Goal: Task Accomplishment & Management: Use online tool/utility

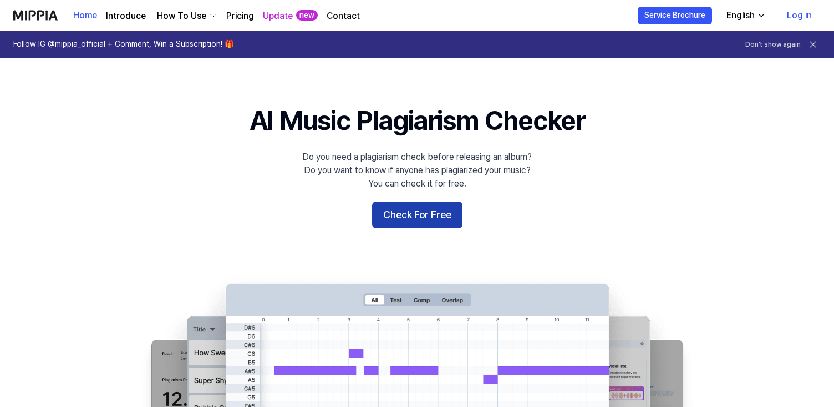
click at [414, 207] on button "Check For Free" at bounding box center [417, 214] width 90 height 27
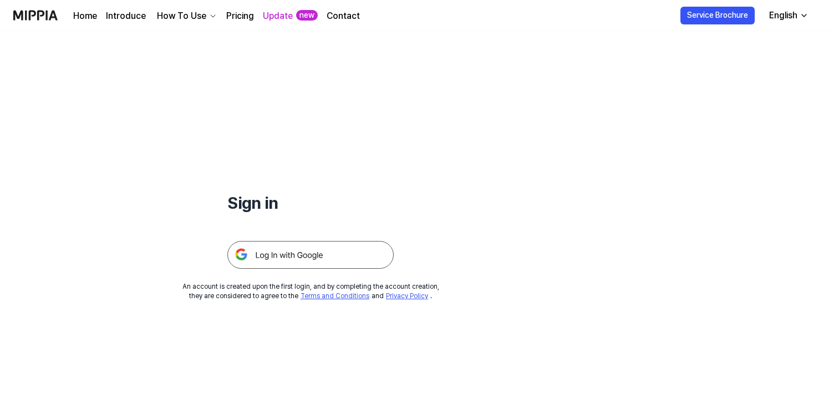
click at [324, 256] on img at bounding box center [310, 255] width 166 height 28
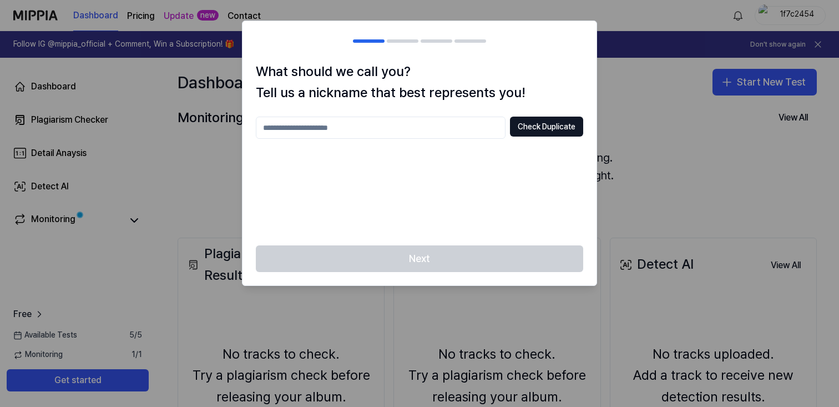
click at [417, 116] on div "What should we call you? Tell us a nickname that best represents you! Check Dup…" at bounding box center [419, 153] width 354 height 185
click at [407, 125] on input "text" at bounding box center [381, 127] width 250 height 22
type input "*****"
click at [538, 136] on button "Check Duplicate" at bounding box center [546, 126] width 73 height 20
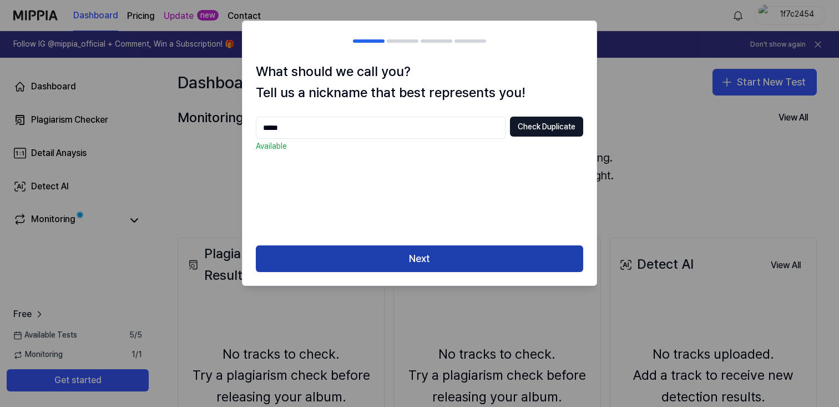
click at [479, 262] on button "Next" at bounding box center [419, 258] width 327 height 27
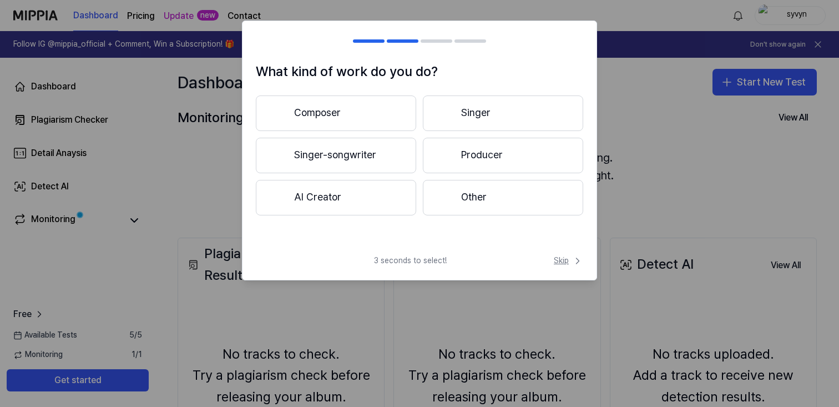
click at [559, 258] on span "Skip" at bounding box center [567, 260] width 29 height 11
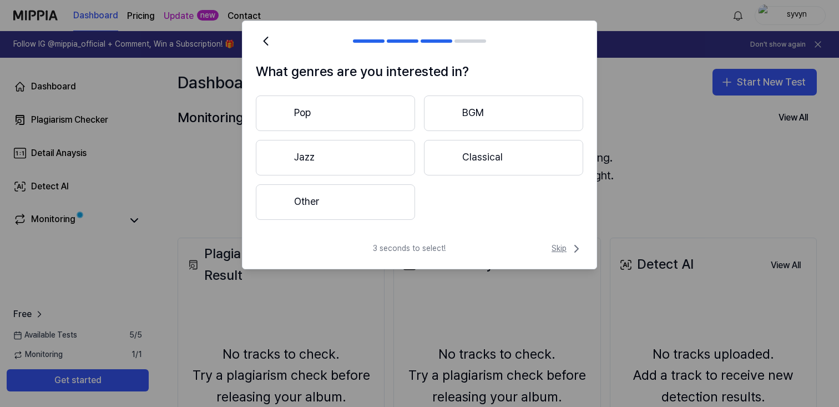
click at [571, 250] on icon at bounding box center [576, 248] width 13 height 13
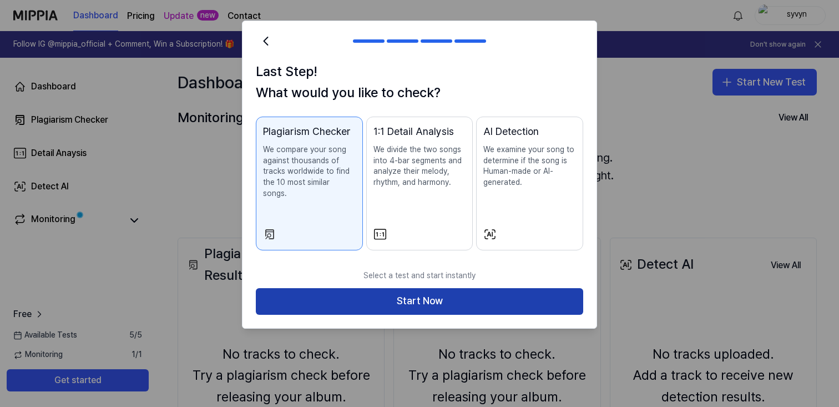
click at [547, 288] on button "Start Now" at bounding box center [419, 301] width 327 height 27
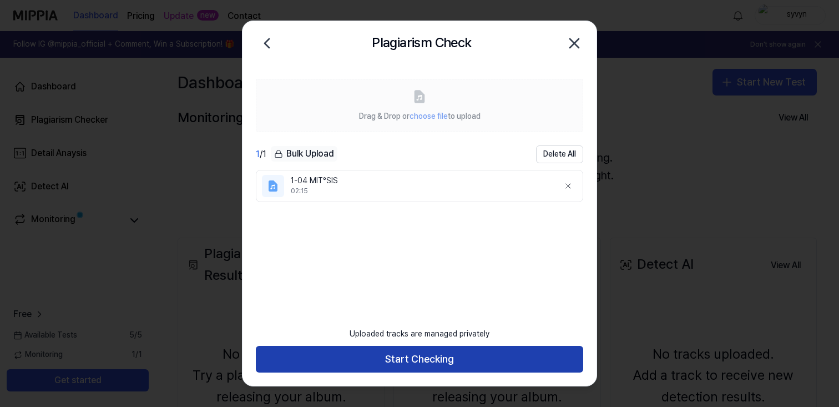
click at [417, 360] on button "Start Checking" at bounding box center [419, 359] width 327 height 27
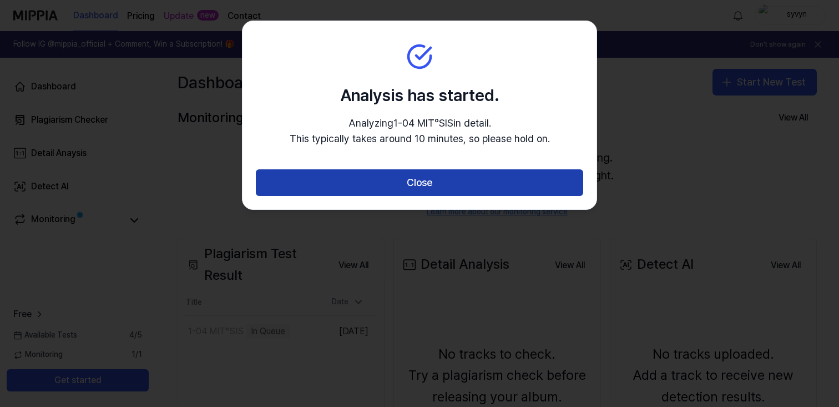
click at [441, 186] on button "Close" at bounding box center [419, 182] width 327 height 27
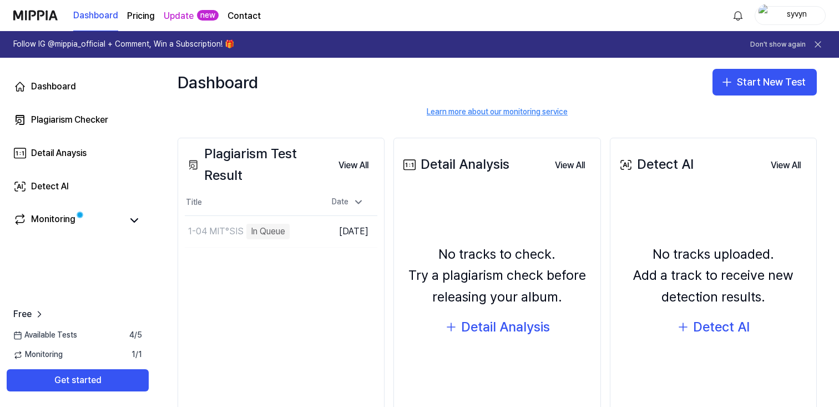
scroll to position [100, 0]
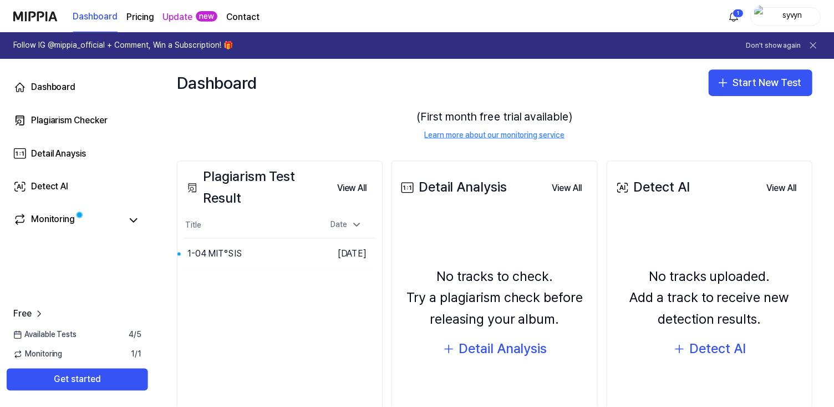
scroll to position [144, 0]
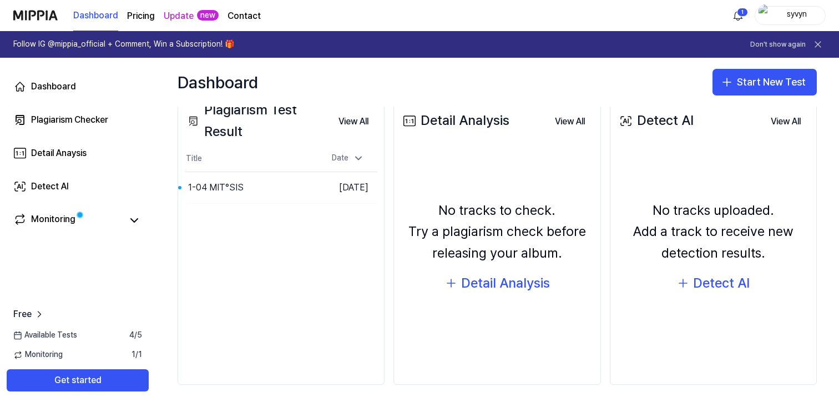
click at [305, 205] on div "Plagiarism Test Result View All Plagiarism Test Result Title Date 1-04 MIT°SIS …" at bounding box center [280, 239] width 207 height 291
click at [297, 179] on button "Go to Results" at bounding box center [288, 188] width 59 height 18
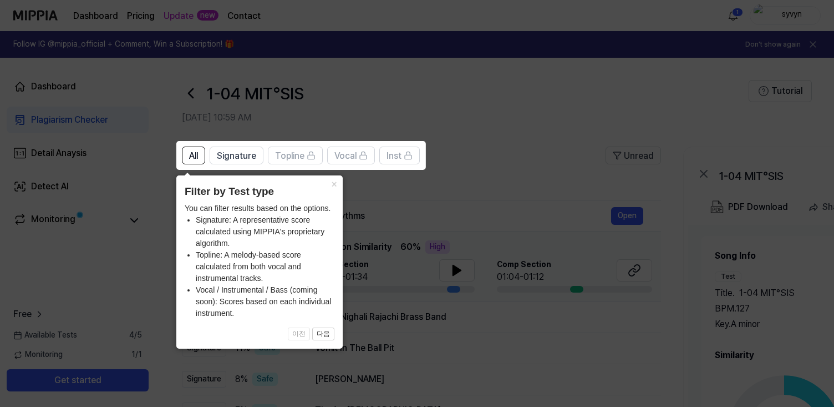
click at [409, 220] on icon at bounding box center [419, 203] width 839 height 407
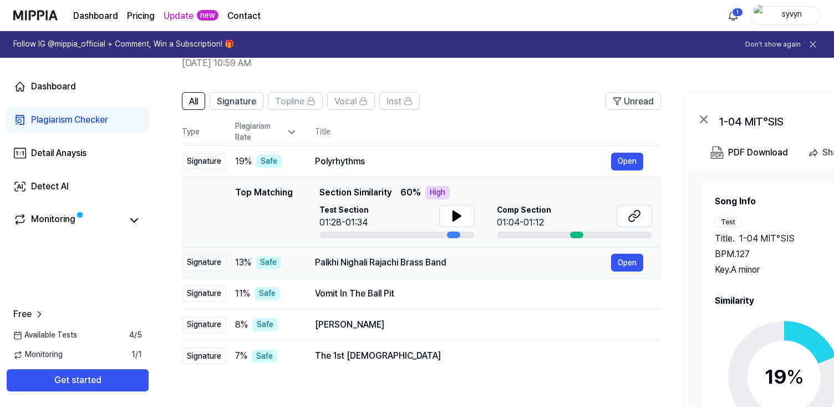
scroll to position [85, 0]
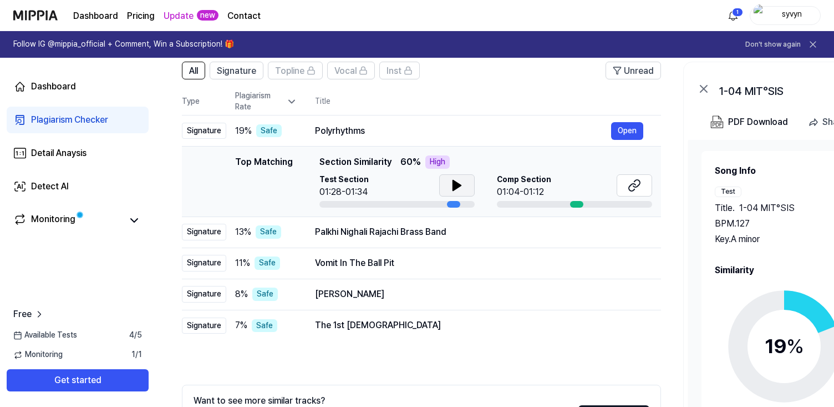
click at [453, 192] on button at bounding box center [456, 185] width 35 height 22
click at [431, 162] on div "High" at bounding box center [437, 161] width 24 height 13
click at [454, 187] on icon at bounding box center [457, 185] width 8 height 10
click at [450, 180] on icon at bounding box center [456, 185] width 13 height 13
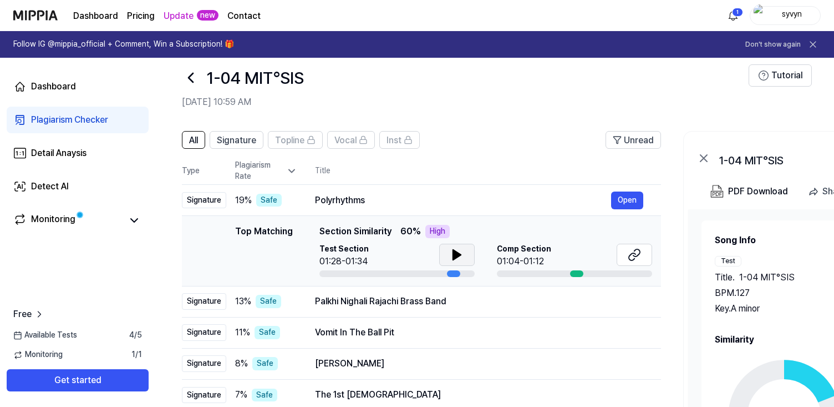
scroll to position [10, 0]
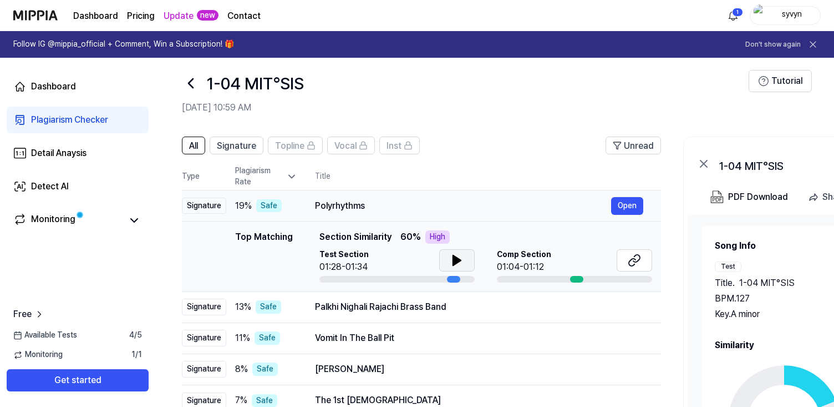
click at [267, 204] on div "Safe" at bounding box center [269, 205] width 26 height 13
click at [618, 197] on button "Open" at bounding box center [627, 206] width 32 height 18
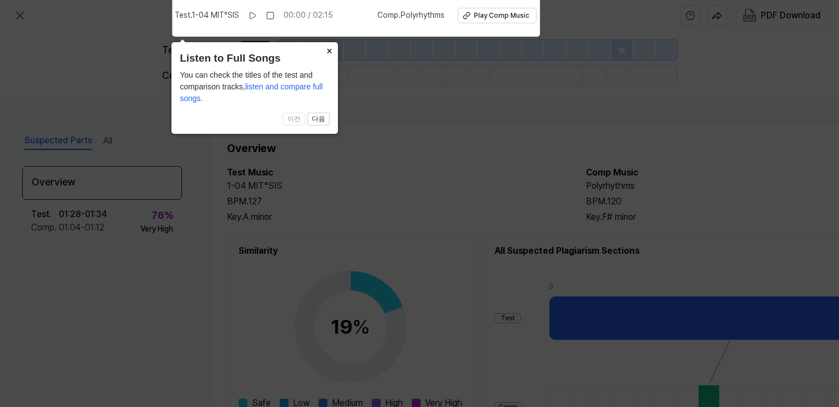
click at [324, 47] on button "×" at bounding box center [329, 50] width 18 height 16
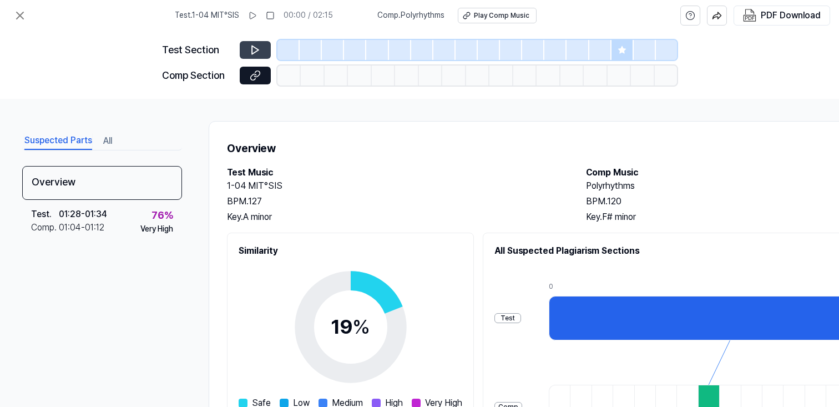
click at [255, 55] on icon at bounding box center [255, 49] width 11 height 11
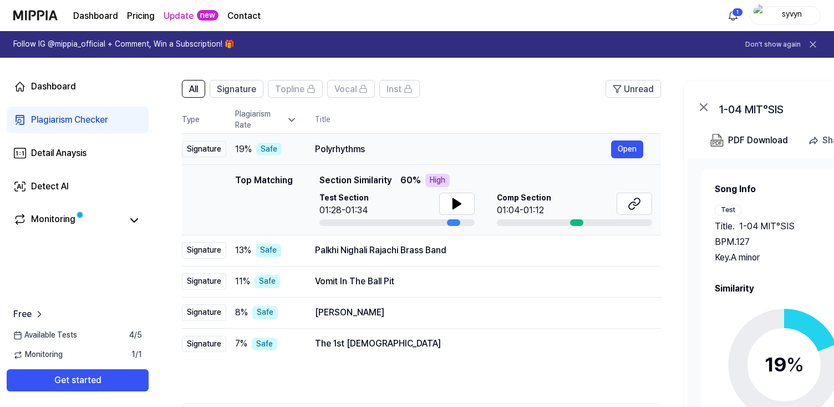
scroll to position [80, 0]
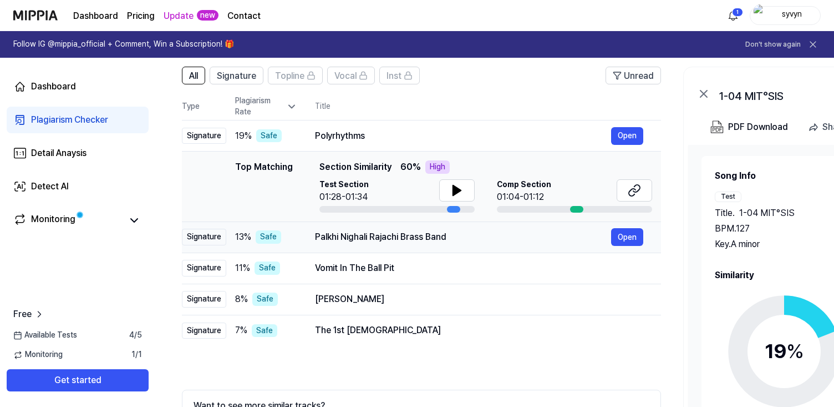
click at [314, 244] on td "Palkhi Nighali Rajachi Brass Band Open" at bounding box center [479, 236] width 364 height 31
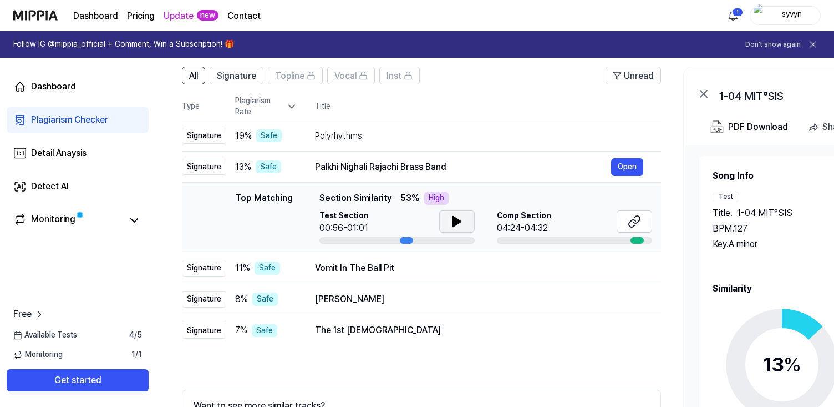
click at [454, 216] on icon at bounding box center [456, 221] width 13 height 13
click at [444, 223] on button at bounding box center [456, 221] width 35 height 22
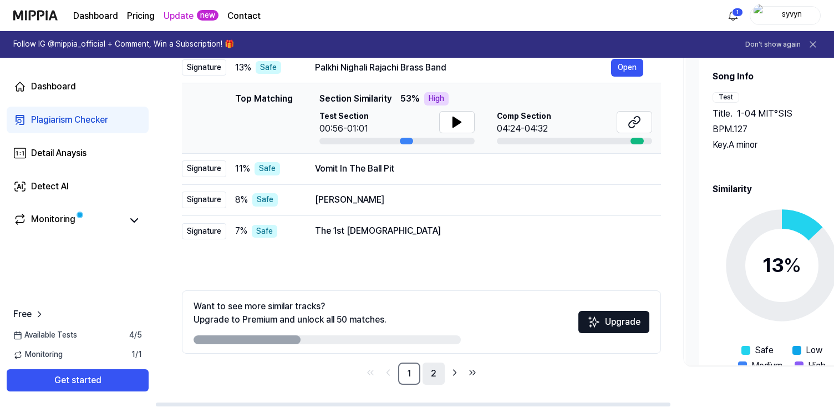
click at [433, 373] on link "2" at bounding box center [434, 373] width 22 height 22
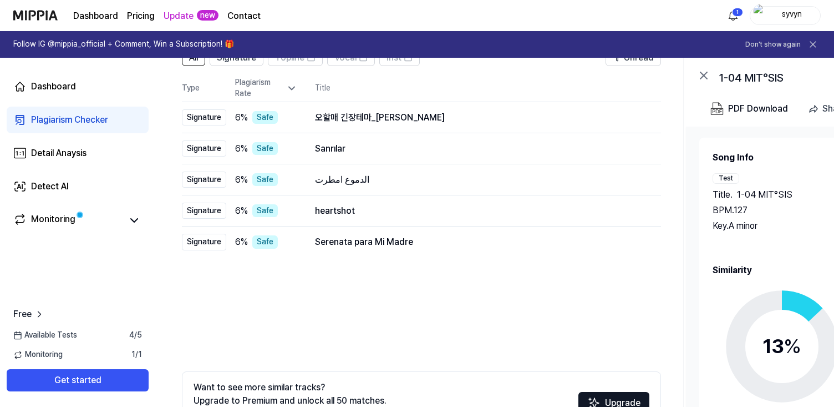
scroll to position [12, 0]
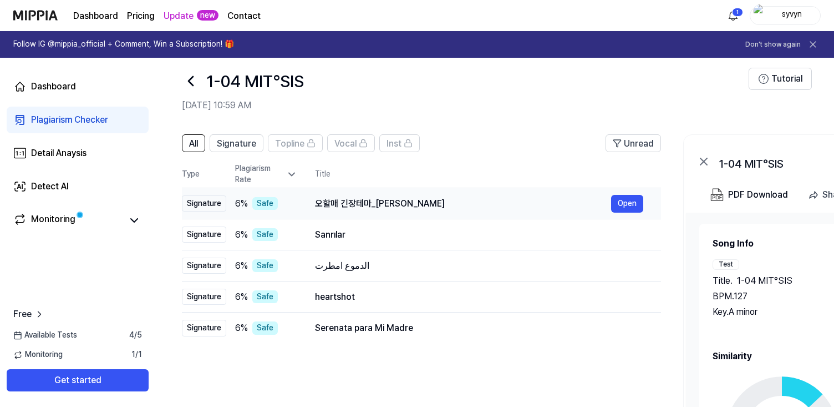
click at [412, 209] on div "오할매 긴장테마_김정민" at bounding box center [463, 203] width 296 height 13
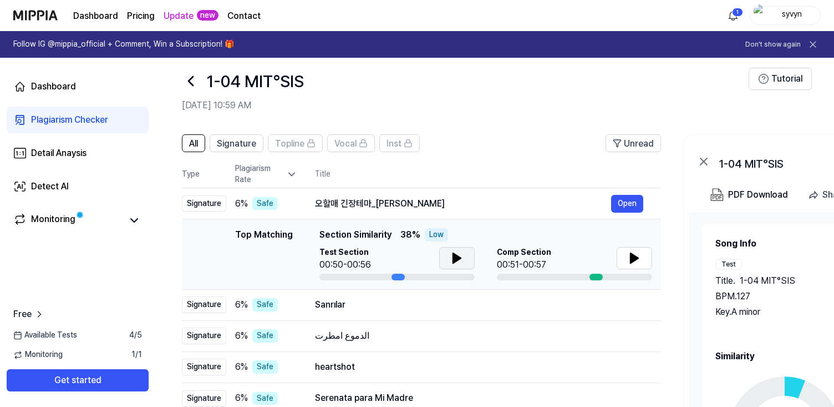
click at [455, 266] on button at bounding box center [456, 258] width 35 height 22
click at [456, 265] on button at bounding box center [456, 258] width 35 height 22
click at [617, 263] on div "Comp Section 00:51-00:57" at bounding box center [574, 259] width 155 height 24
click at [628, 262] on icon at bounding box center [634, 257] width 13 height 13
click at [627, 251] on button at bounding box center [634, 258] width 35 height 22
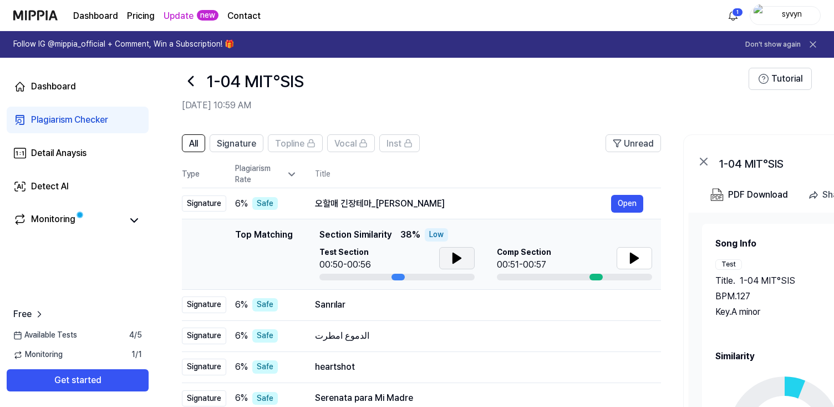
click at [458, 260] on icon at bounding box center [456, 257] width 13 height 13
click at [456, 257] on icon at bounding box center [456, 257] width 13 height 13
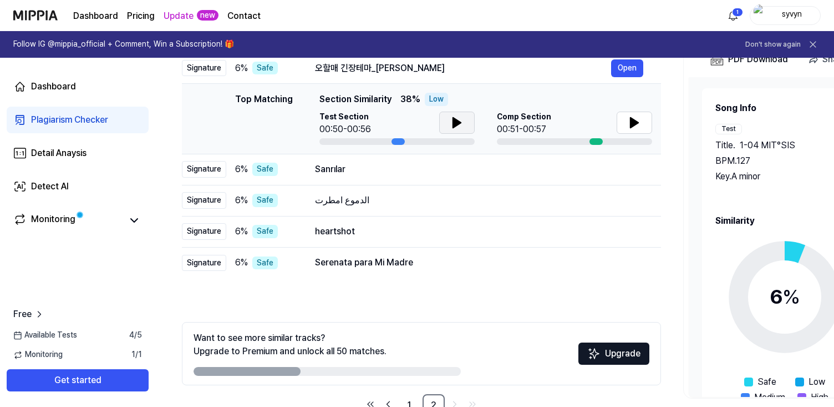
scroll to position [179, 0]
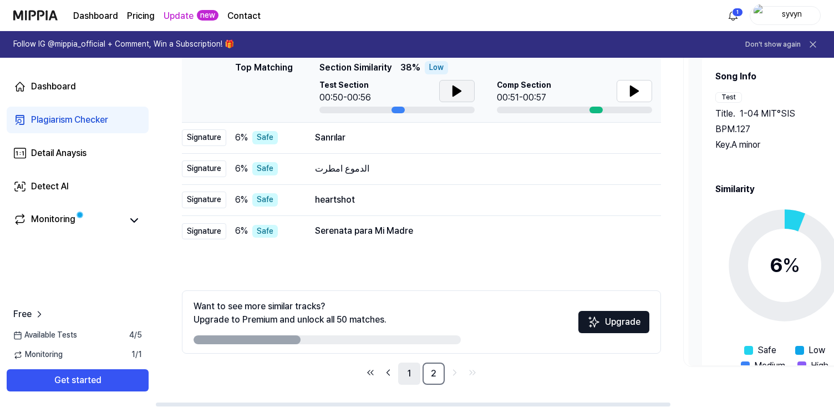
click at [417, 377] on link "1" at bounding box center [409, 373] width 22 height 22
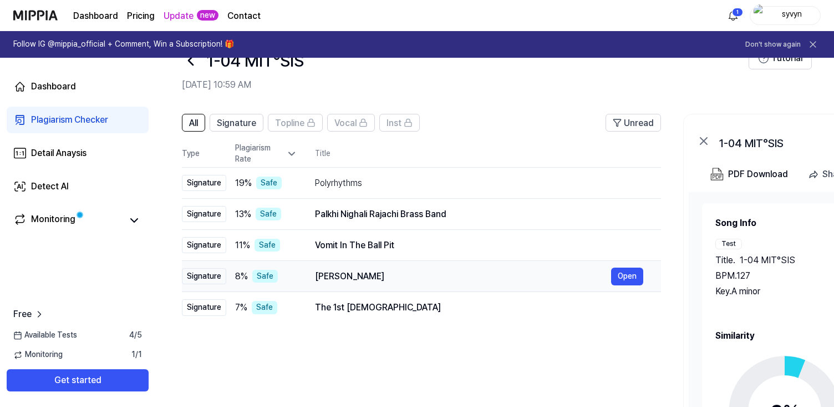
scroll to position [13, 0]
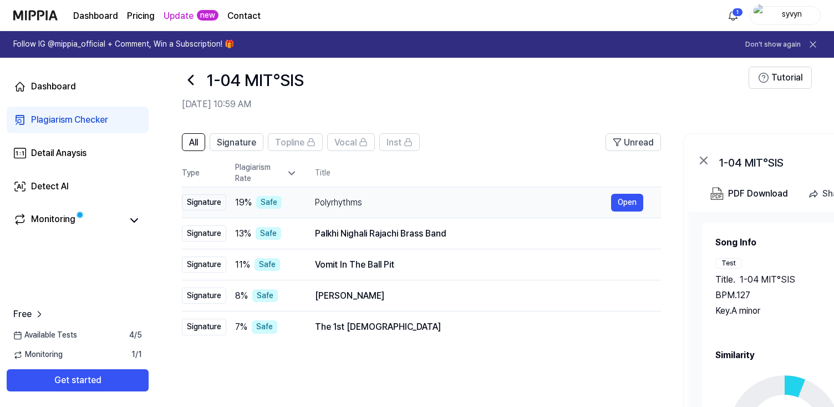
click at [481, 199] on div "Polyrhythms" at bounding box center [463, 202] width 296 height 13
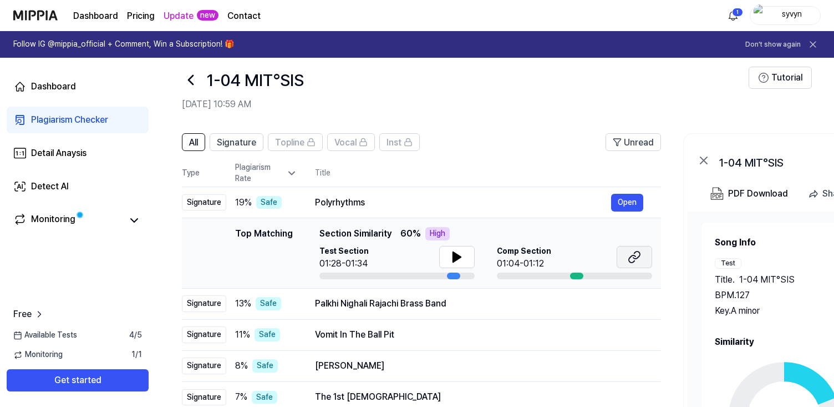
click at [634, 257] on icon at bounding box center [636, 254] width 7 height 7
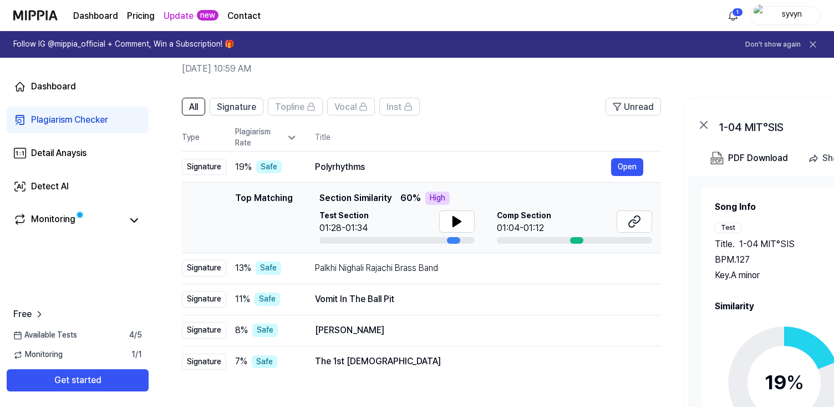
scroll to position [57, 0]
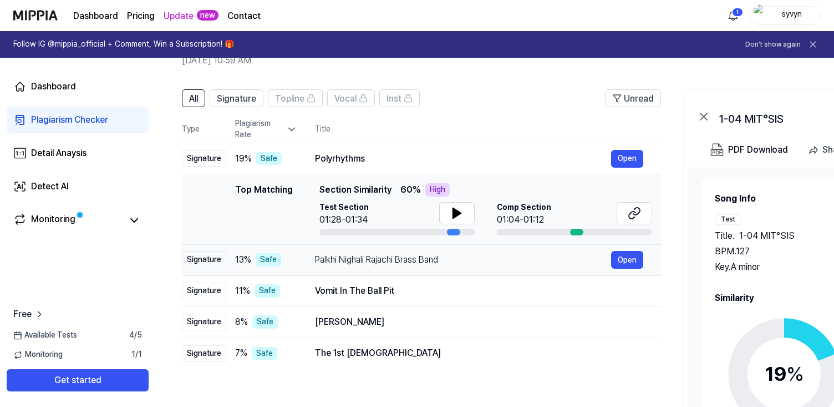
click at [526, 264] on div "Palkhi Nighali Rajachi Brass Band" at bounding box center [463, 259] width 296 height 13
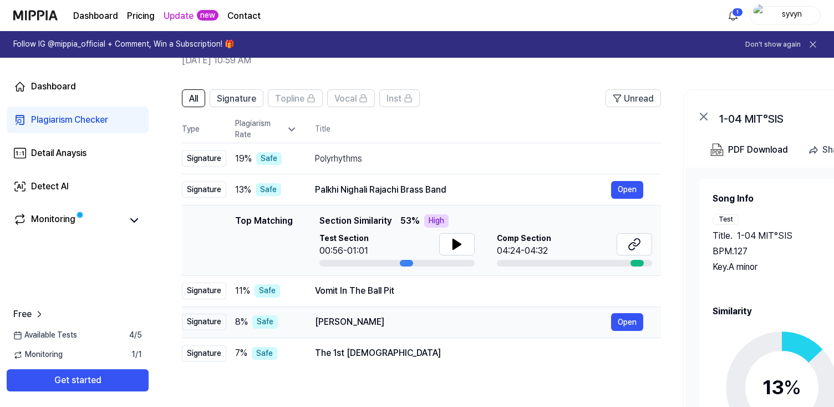
click at [524, 309] on td "Sweet Jane Open" at bounding box center [479, 321] width 364 height 31
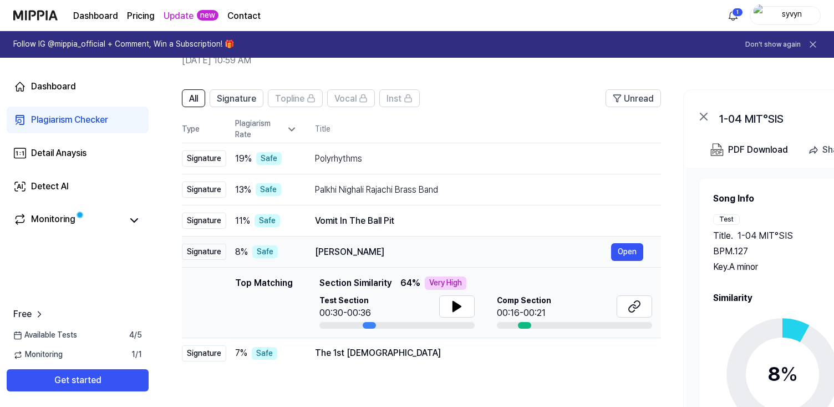
click at [534, 246] on div "Sweet Jane" at bounding box center [463, 251] width 296 height 13
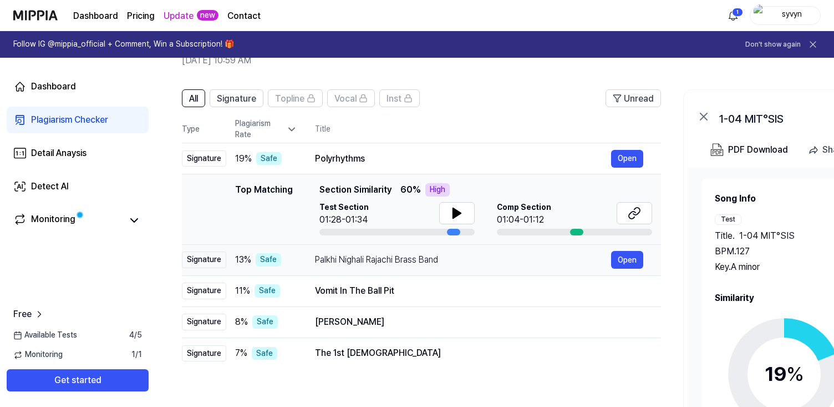
click at [512, 254] on div "Palkhi Nighali Rajachi Brass Band" at bounding box center [463, 259] width 296 height 13
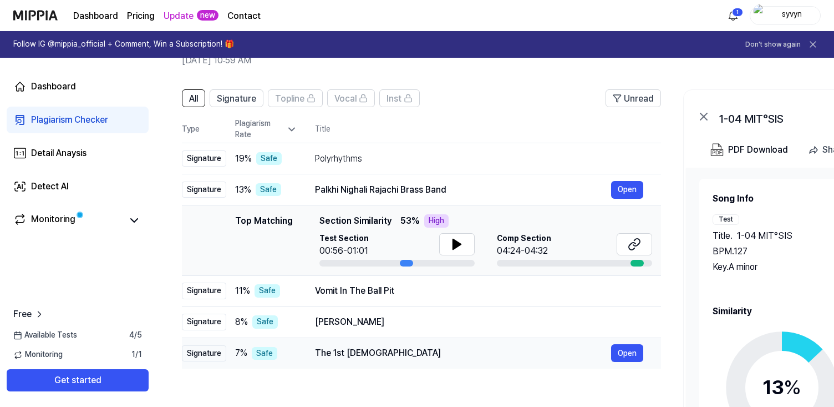
click at [470, 340] on td "The 1st Gospel Open" at bounding box center [479, 352] width 364 height 31
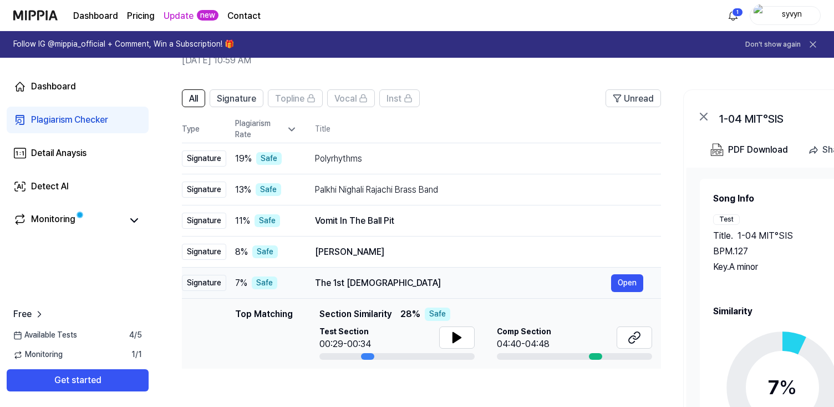
click at [473, 270] on td "The 1st Gospel Open" at bounding box center [479, 282] width 364 height 31
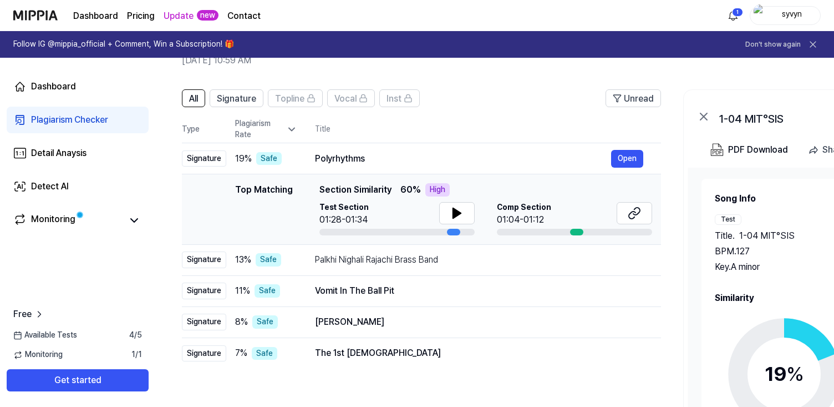
click at [567, 236] on td "Top Matching Top Matching Section Similarity 60 % High Test Section 01:28-01:34…" at bounding box center [421, 209] width 479 height 70
click at [573, 228] on div at bounding box center [576, 231] width 13 height 7
click at [474, 213] on div "Test Section 01:28-01:34 Comp Section 01:04-01:12" at bounding box center [485, 218] width 333 height 33
click at [460, 214] on icon at bounding box center [456, 212] width 13 height 13
click at [456, 216] on icon at bounding box center [456, 212] width 13 height 13
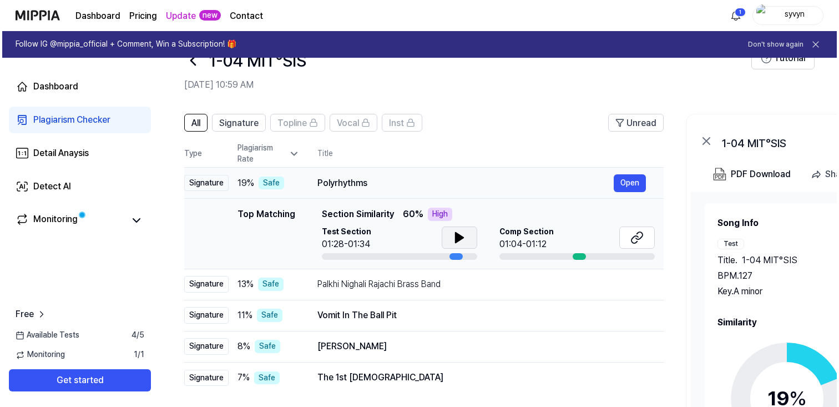
scroll to position [0, 0]
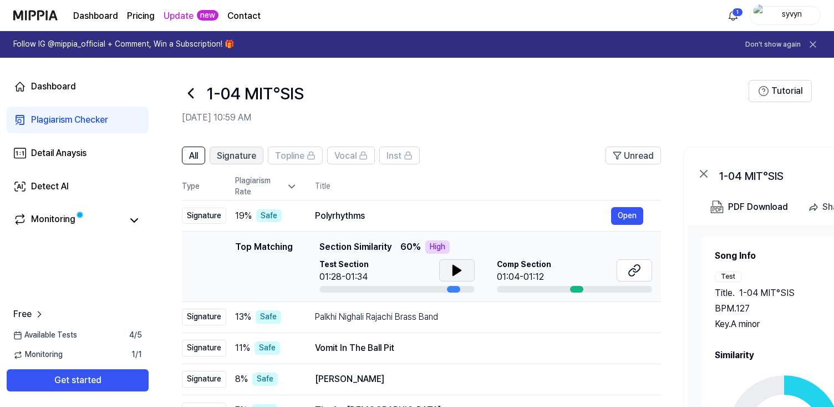
click at [250, 155] on span "Signature" at bounding box center [236, 155] width 39 height 13
click at [205, 157] on button "All" at bounding box center [193, 155] width 23 height 18
click at [100, 222] on link "Monitoring" at bounding box center [67, 220] width 109 height 16
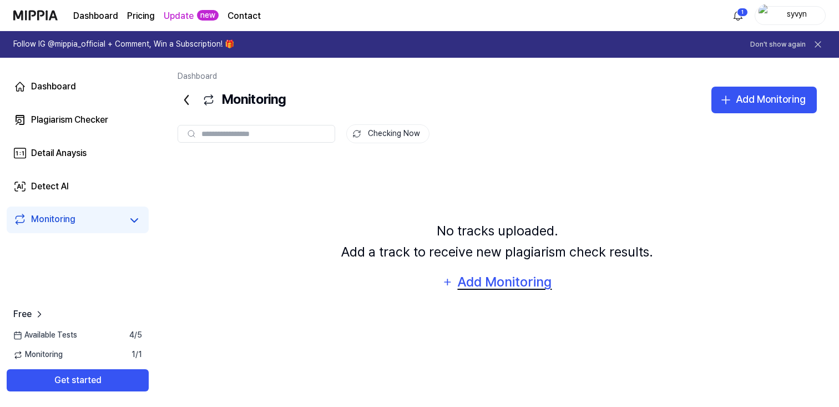
click at [482, 276] on div "Add Monitoring" at bounding box center [504, 281] width 96 height 21
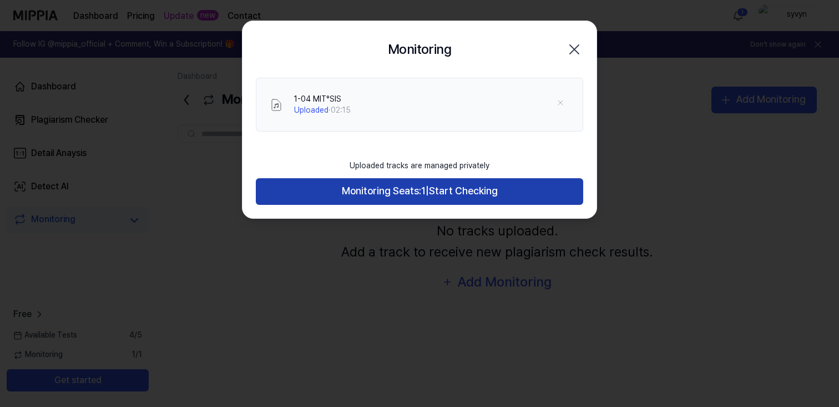
click at [510, 178] on button "Monitoring Seats: 1 | Start Checking" at bounding box center [419, 191] width 327 height 27
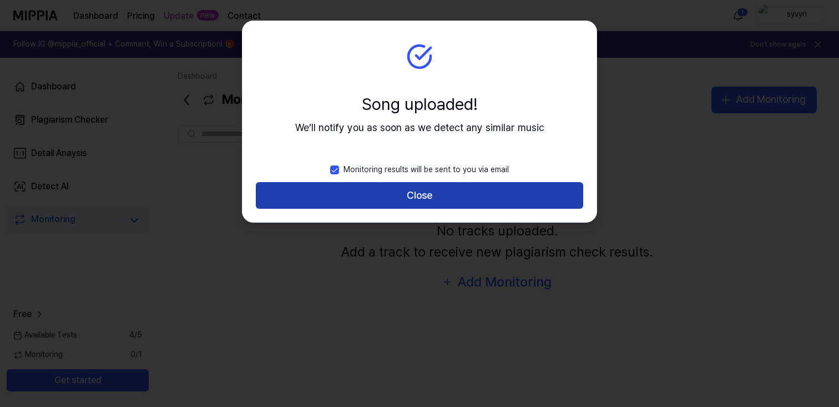
click at [495, 189] on button "Close" at bounding box center [419, 195] width 327 height 27
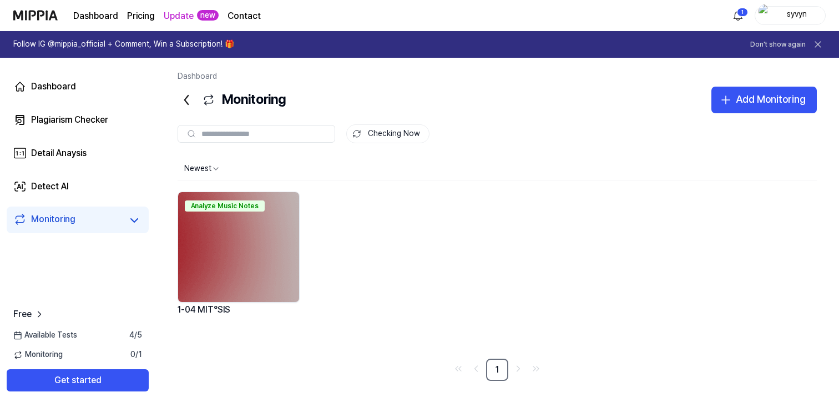
click at [237, 250] on img at bounding box center [238, 247] width 121 height 110
click at [235, 238] on img at bounding box center [238, 247] width 121 height 110
click at [225, 205] on div "Analyze Music Notes" at bounding box center [225, 205] width 80 height 11
click at [105, 180] on link "Detect AI" at bounding box center [78, 186] width 142 height 27
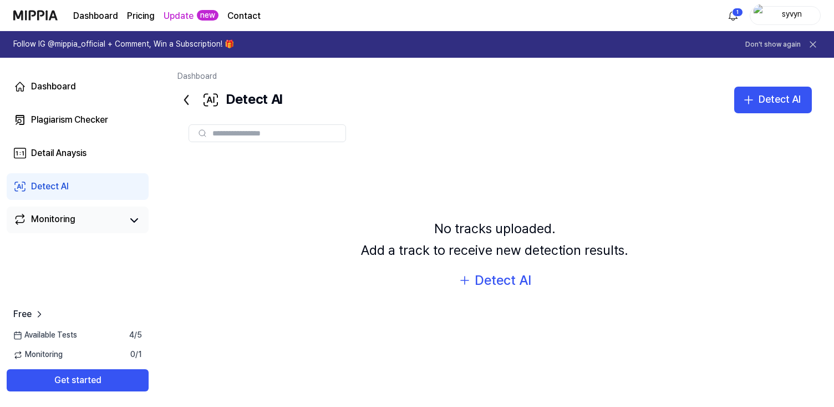
click at [35, 225] on div "Monitoring" at bounding box center [53, 220] width 44 height 16
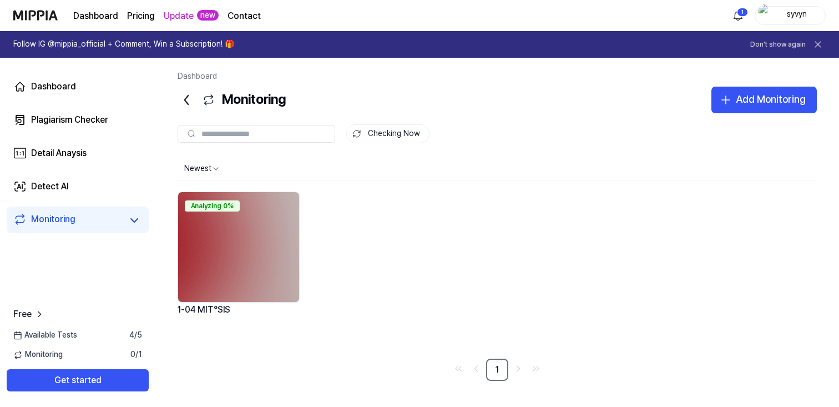
click at [227, 237] on img at bounding box center [238, 247] width 121 height 110
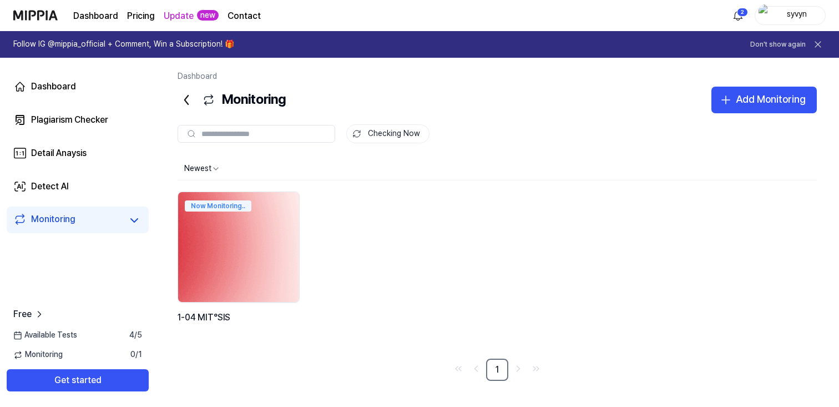
click at [220, 254] on img at bounding box center [238, 246] width 133 height 121
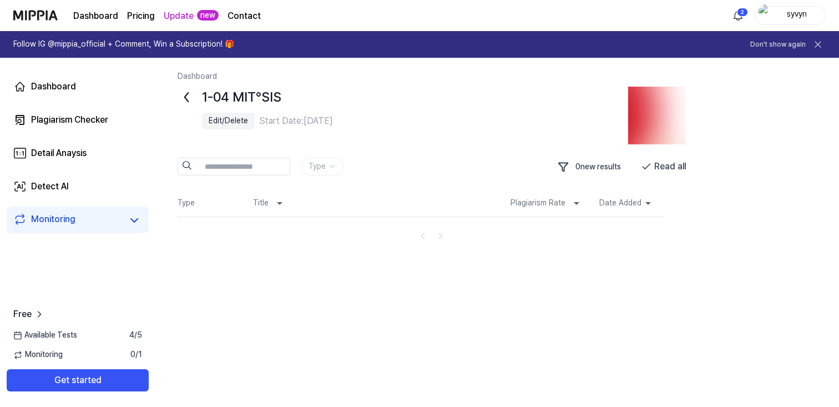
click at [641, 121] on img at bounding box center [657, 116] width 58 height 58
click at [684, 165] on button "Read all" at bounding box center [663, 167] width 45 height 18
click at [628, 115] on img at bounding box center [657, 116] width 58 height 58
click at [744, 16] on html "Dashboard Pricing Update new Contact 2 syvyn Follow IG @mippia_official + Comme…" at bounding box center [419, 203] width 839 height 407
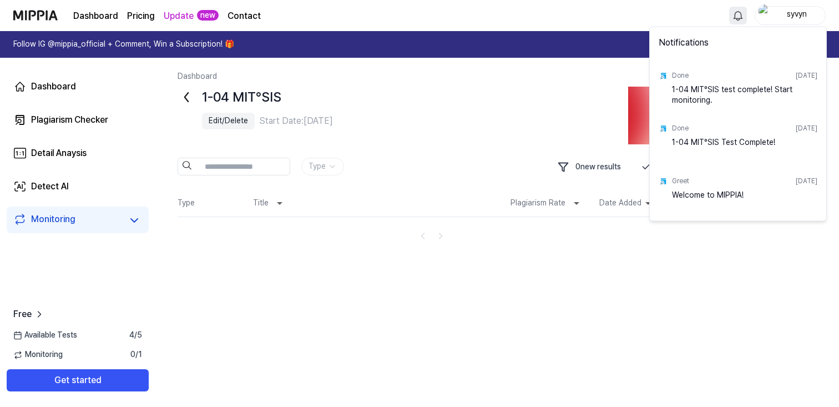
click at [751, 93] on div "1-04 MIT°SIS test complete! Start monitoring." at bounding box center [744, 95] width 145 height 22
click at [44, 98] on html "Dashboard Pricing Update new Contact syvyn Follow IG @mippia_official + Comment…" at bounding box center [419, 203] width 839 height 407
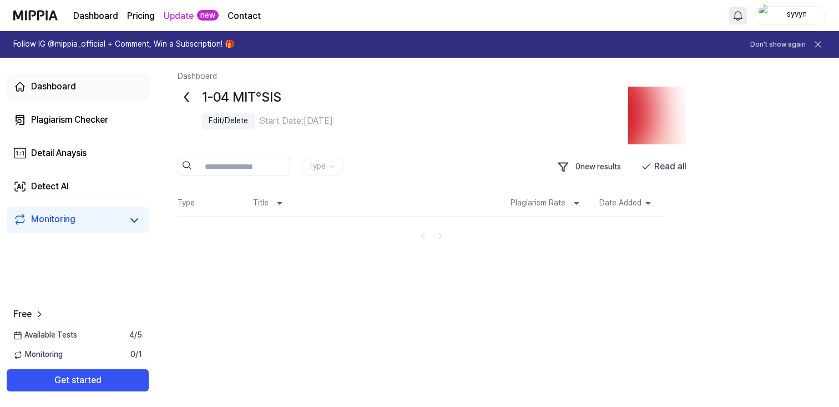
click at [40, 85] on div "Dashboard" at bounding box center [53, 86] width 45 height 13
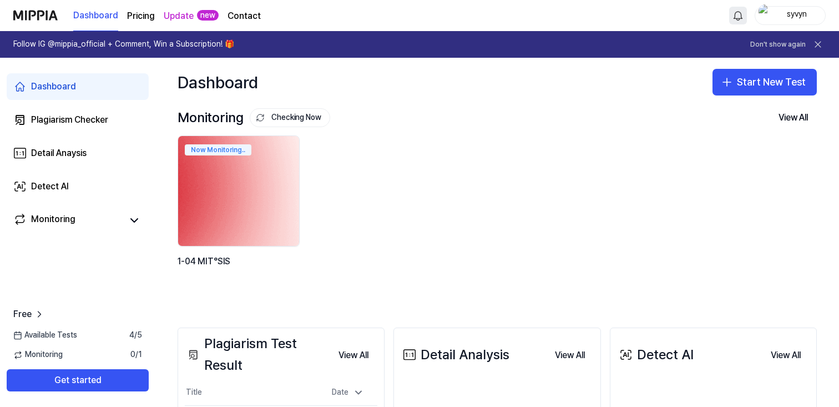
click at [209, 190] on img at bounding box center [238, 190] width 133 height 121
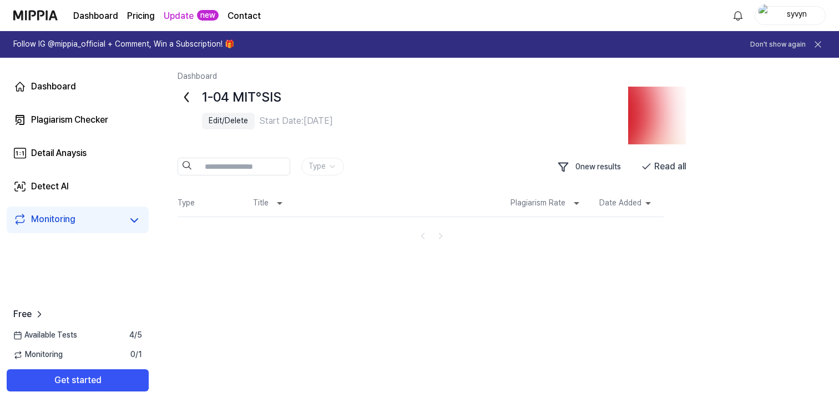
click at [641, 122] on img at bounding box center [657, 116] width 58 height 58
click at [687, 158] on div "Type 0 new results Read all" at bounding box center [442, 167] width 530 height 19
click at [670, 163] on button "Read all" at bounding box center [663, 167] width 45 height 18
click at [662, 164] on button "Read all" at bounding box center [663, 167] width 45 height 18
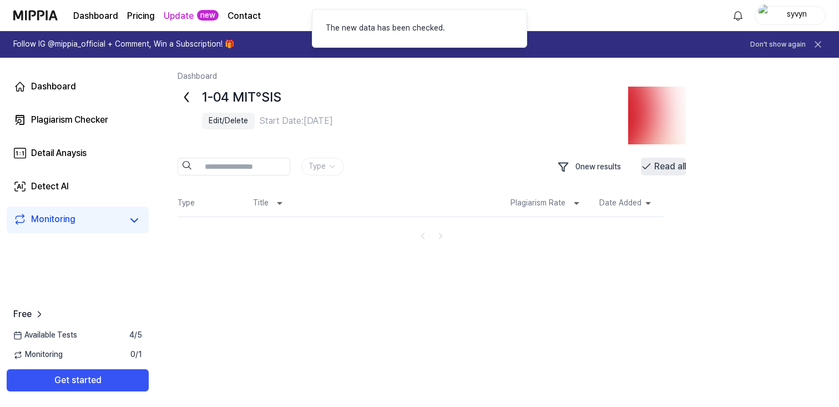
click at [662, 164] on button "Read all" at bounding box center [663, 167] width 45 height 18
click at [242, 115] on div "Edit/Delete" at bounding box center [228, 120] width 39 height 11
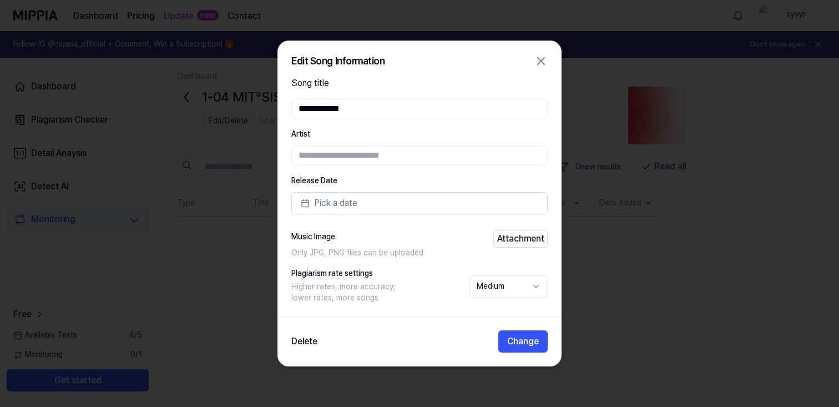
click at [543, 63] on icon "button" at bounding box center [540, 61] width 7 height 7
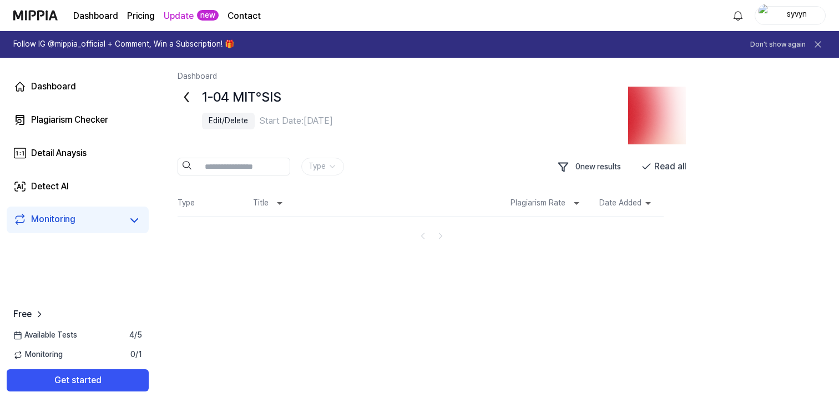
click at [87, 223] on link "Monitoring" at bounding box center [67, 220] width 109 height 16
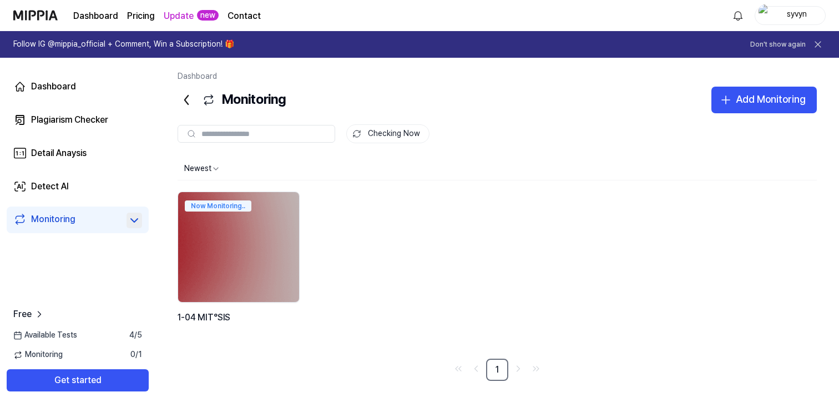
click at [136, 218] on icon at bounding box center [134, 220] width 13 height 13
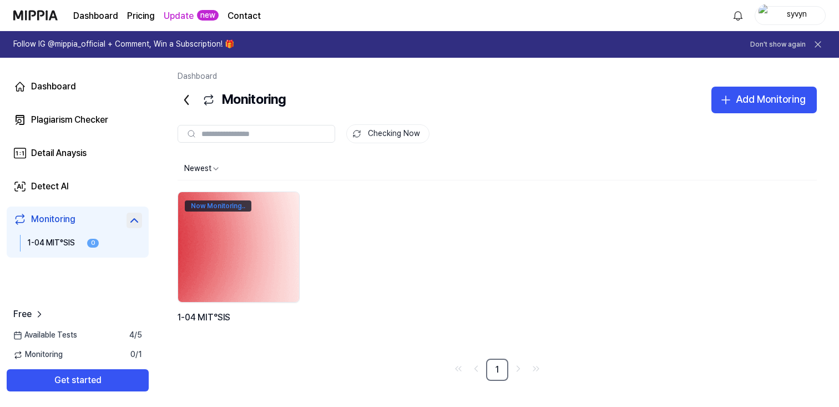
click at [212, 202] on div "Now Monitoring.." at bounding box center [218, 205] width 67 height 11
